Goal: Task Accomplishment & Management: Use online tool/utility

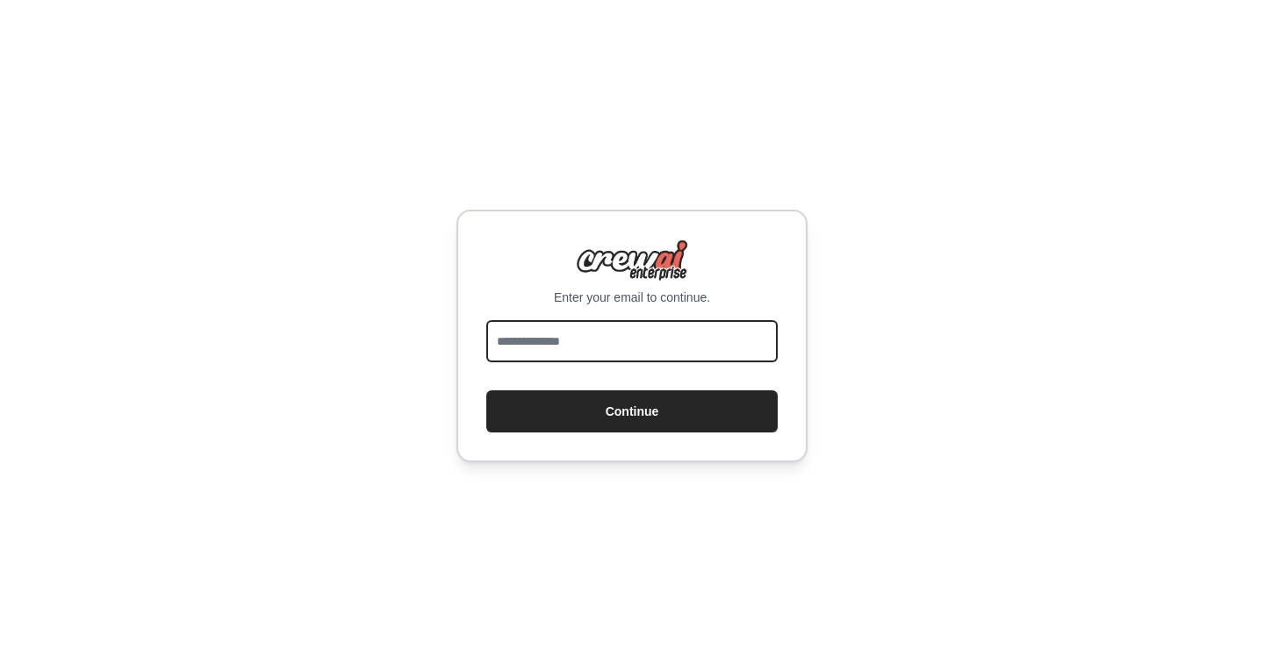
drag, startPoint x: 0, startPoint y: 0, endPoint x: 596, endPoint y: 336, distance: 684.2
click at [596, 336] on input "email" at bounding box center [631, 341] width 291 height 42
type input "**********"
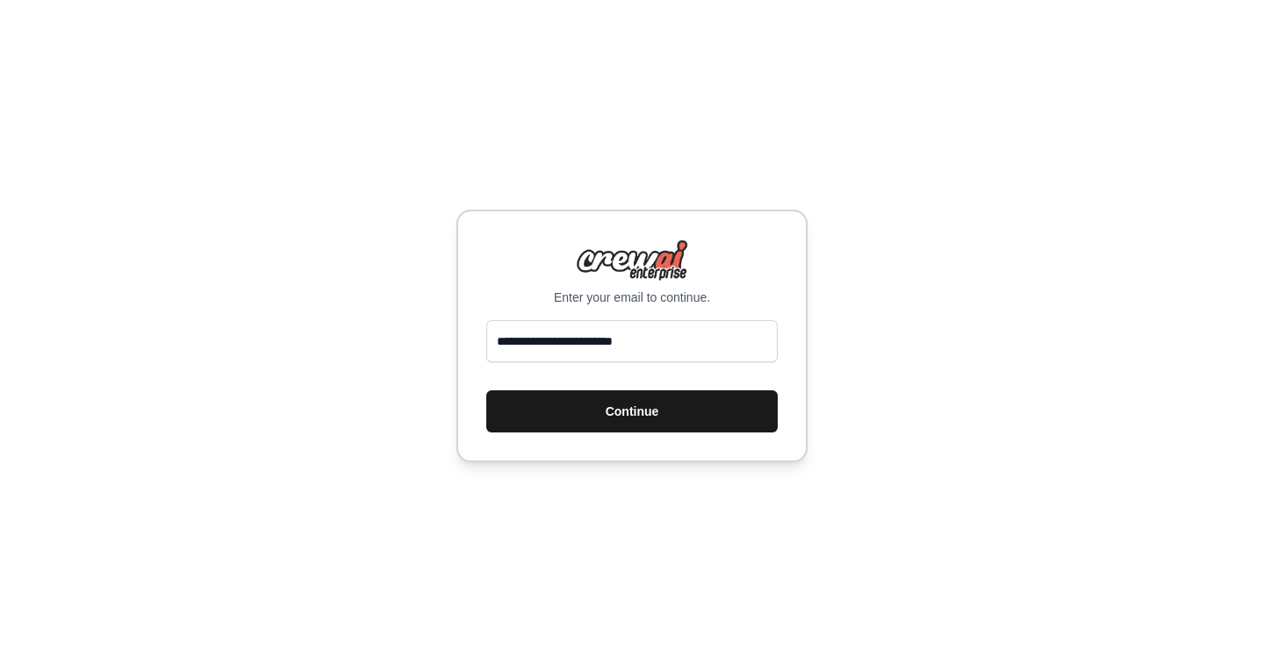
click at [651, 400] on button "Continue" at bounding box center [631, 412] width 291 height 42
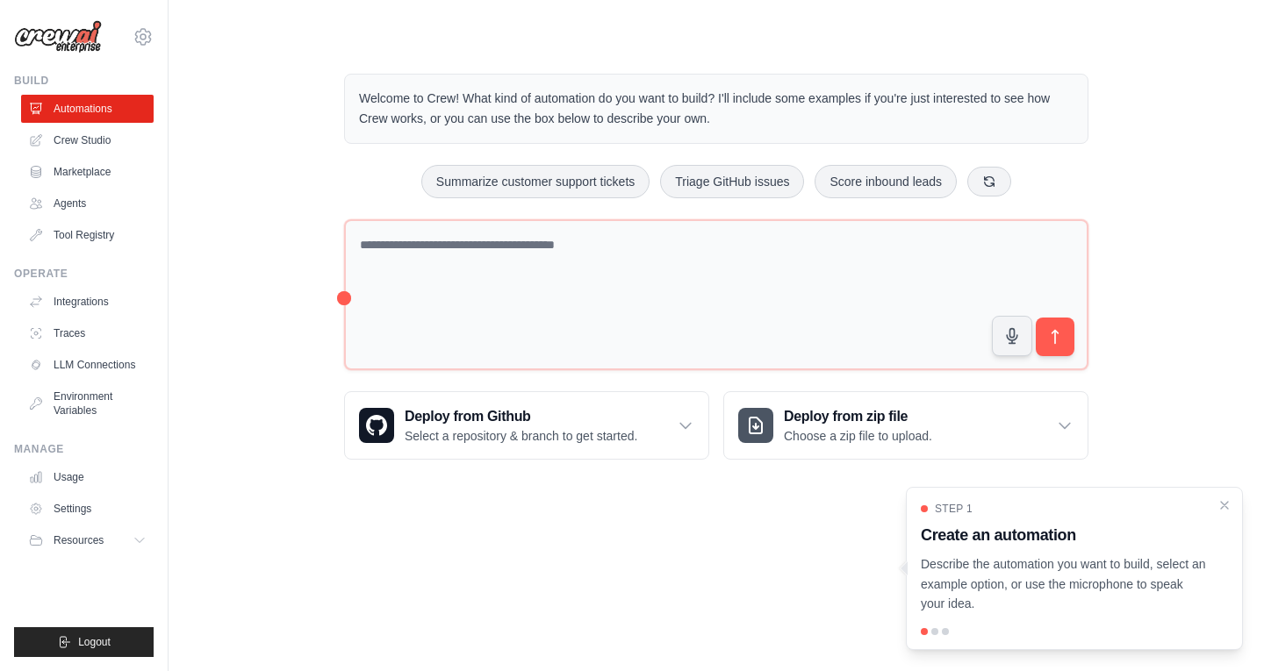
click at [220, 146] on div "Welcome to Crew! What kind of automation do you want to build? I'll include som…" at bounding box center [716, 267] width 1039 height 442
click at [88, 133] on link "Crew Studio" at bounding box center [89, 140] width 133 height 28
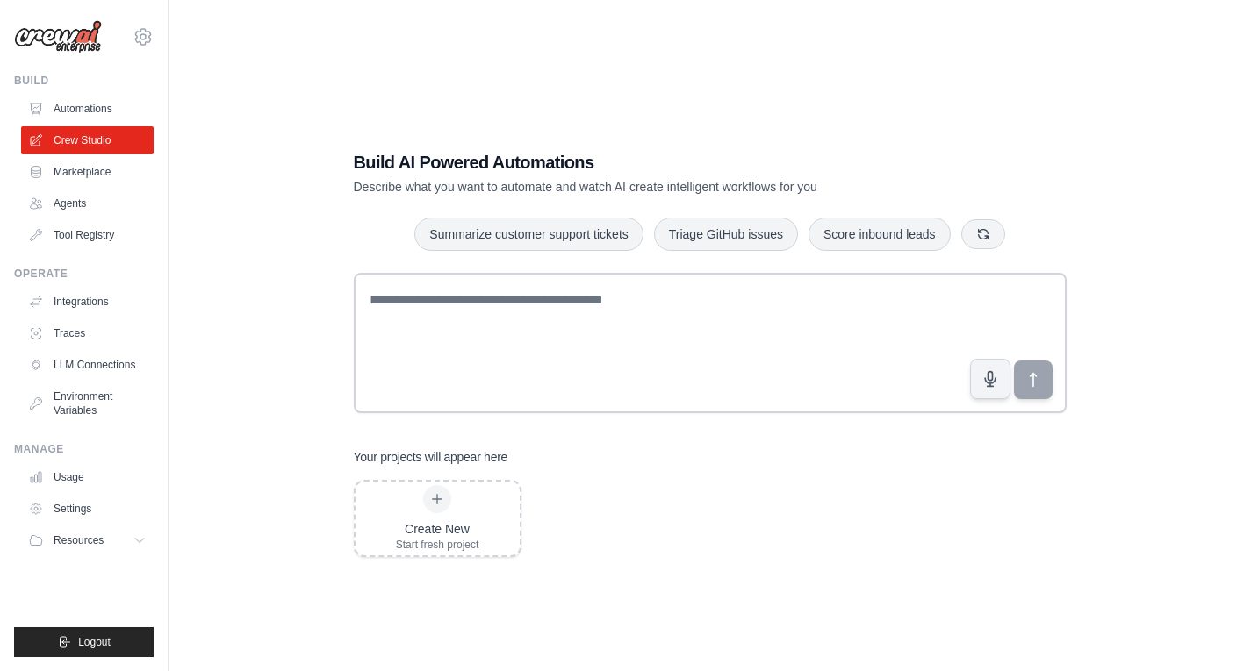
click at [260, 253] on div "Build AI Powered Automations Describe what you want to automate and watch AI cr…" at bounding box center [710, 353] width 1026 height 671
click at [108, 171] on link "Marketplace" at bounding box center [89, 172] width 133 height 28
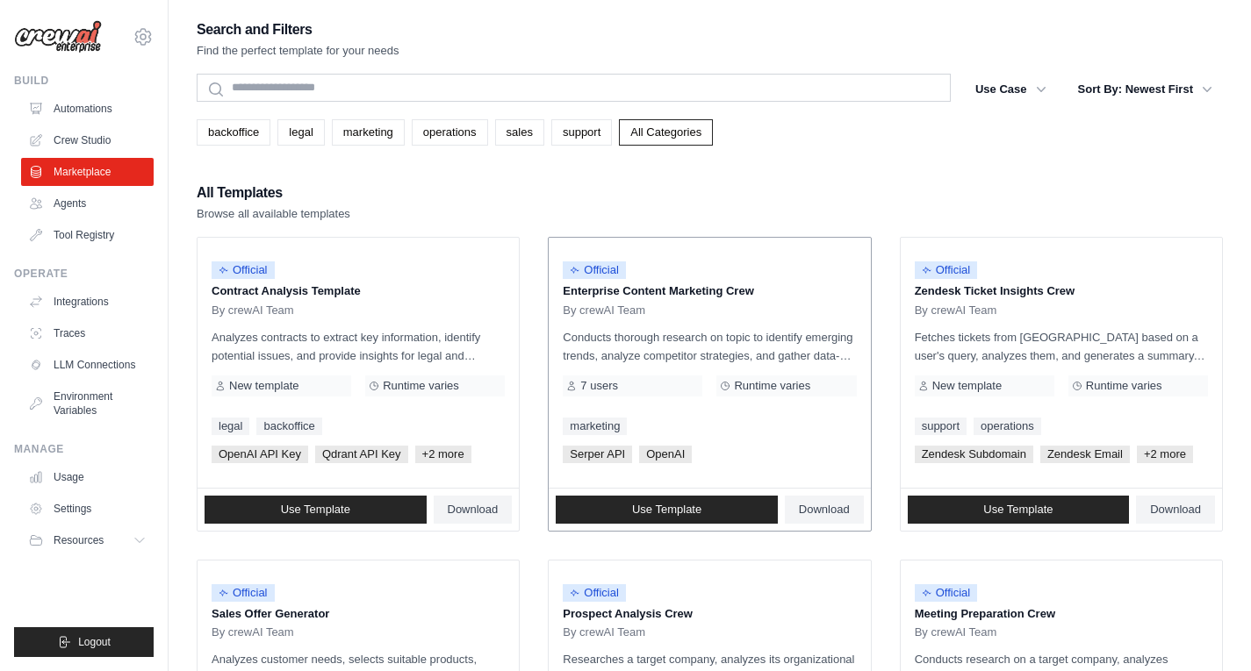
click at [656, 337] on p "Conducts thorough research on topic to identify emerging trends, analyze compet…" at bounding box center [709, 346] width 293 height 37
click at [657, 509] on span "Use Template" at bounding box center [666, 510] width 69 height 14
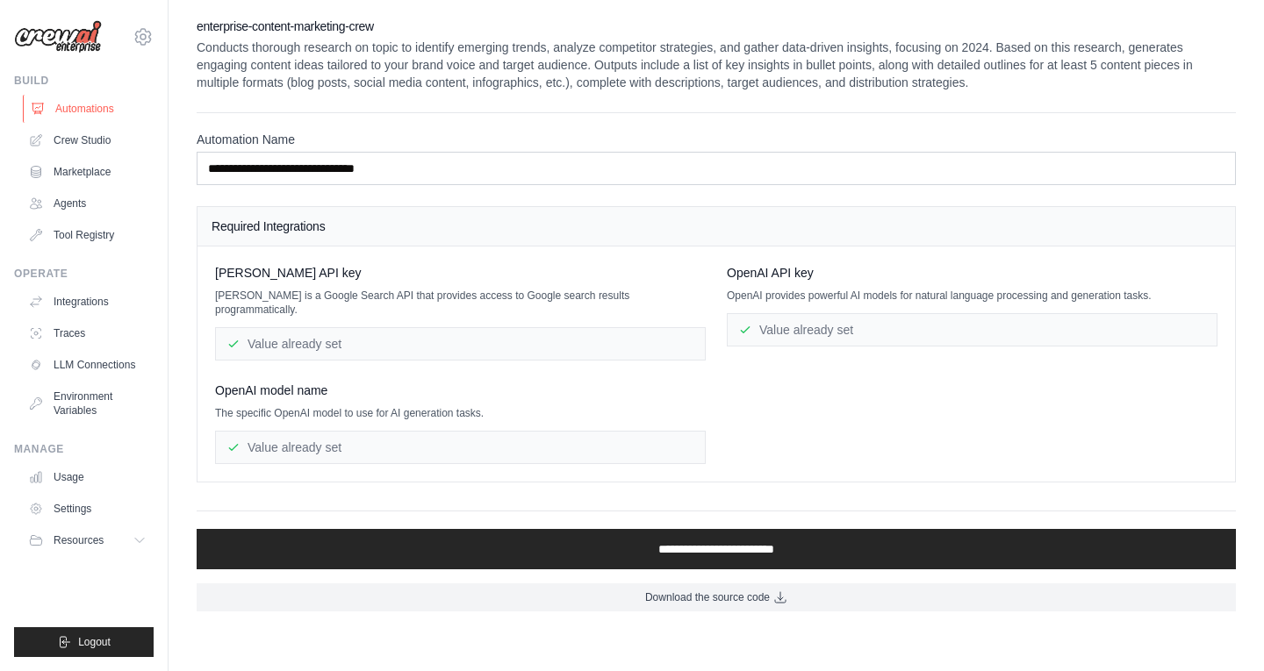
click at [92, 101] on link "Automations" at bounding box center [89, 109] width 133 height 28
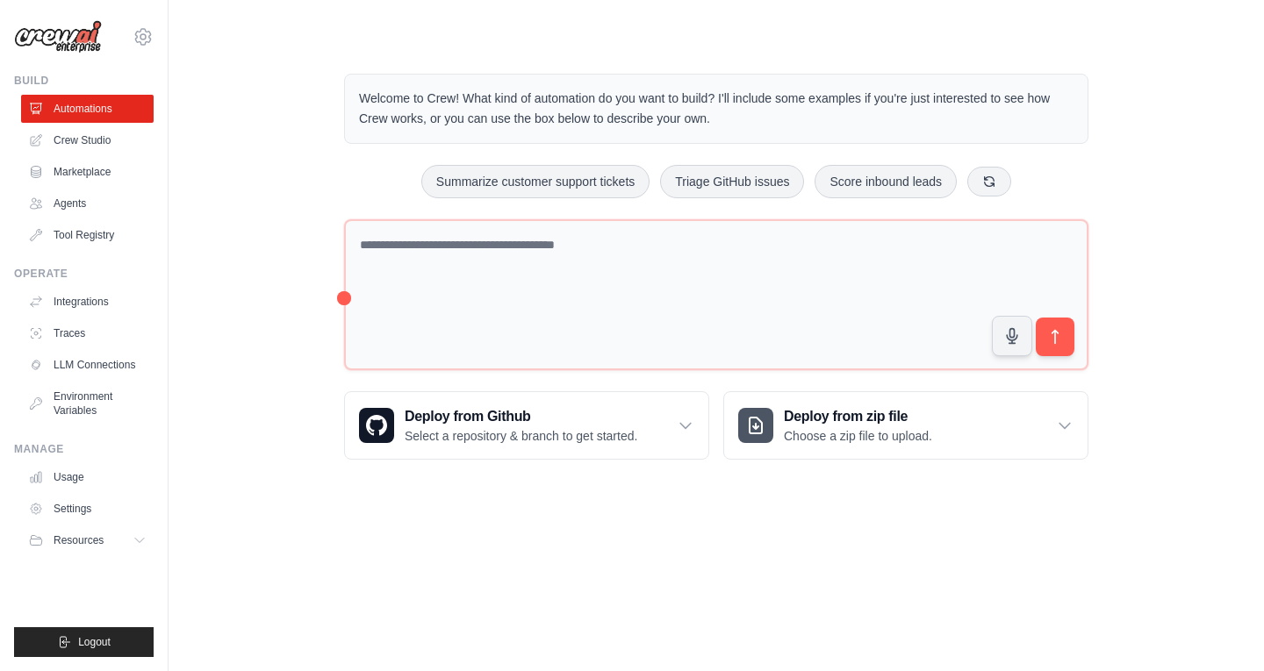
click at [238, 269] on div "Welcome to Crew! What kind of automation do you want to build? I'll include som…" at bounding box center [716, 267] width 1039 height 442
